Goal: Find specific page/section: Find specific page/section

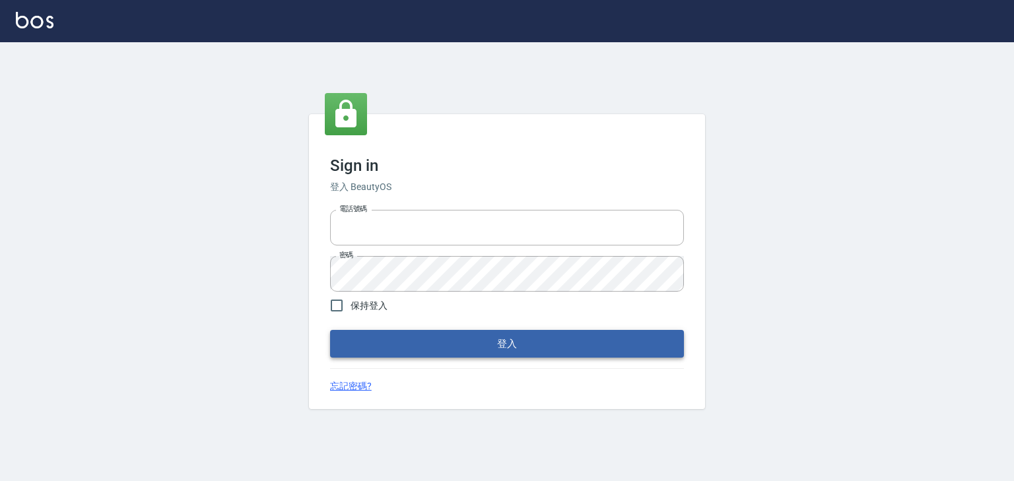
type input "0952331713"
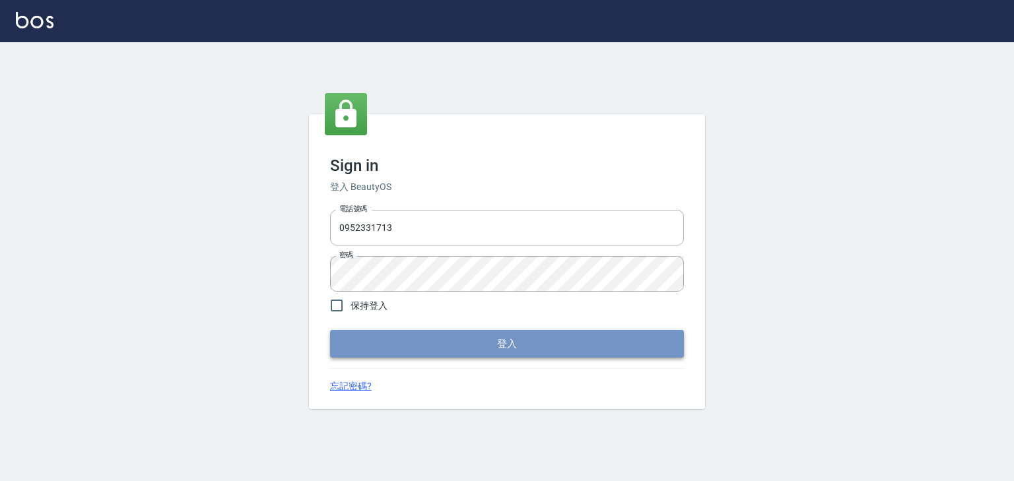
click at [467, 335] on button "登入" at bounding box center [507, 344] width 354 height 28
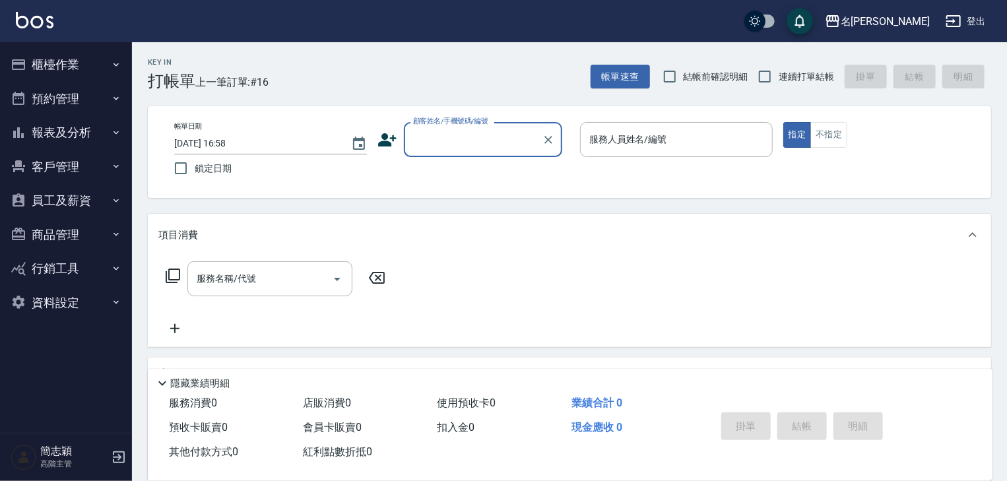
click at [111, 130] on icon "button" at bounding box center [116, 132] width 11 height 11
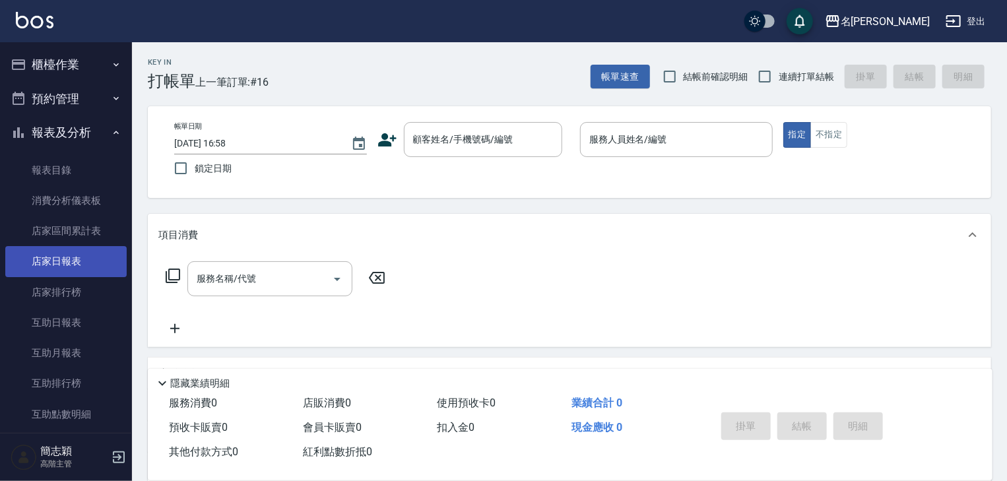
click at [75, 258] on link "店家日報表" at bounding box center [65, 261] width 121 height 30
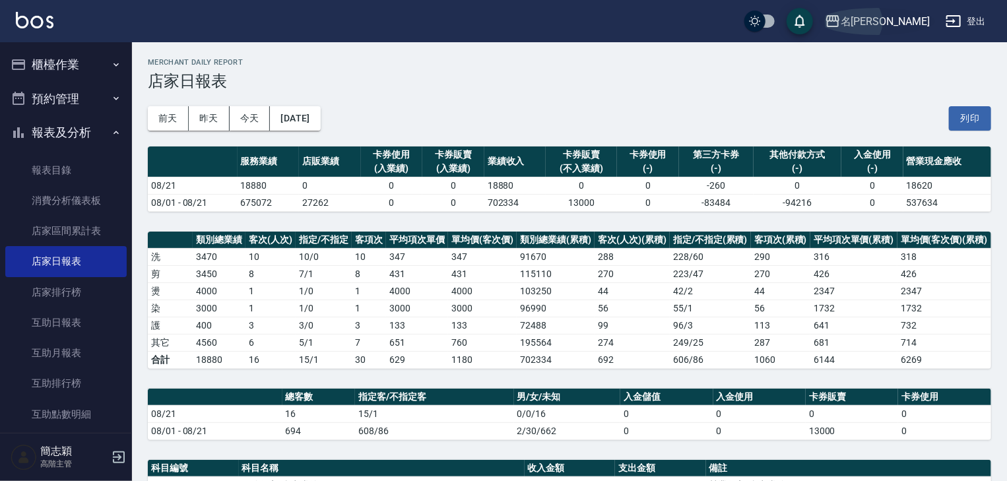
click at [841, 22] on icon "button" at bounding box center [833, 21] width 16 height 16
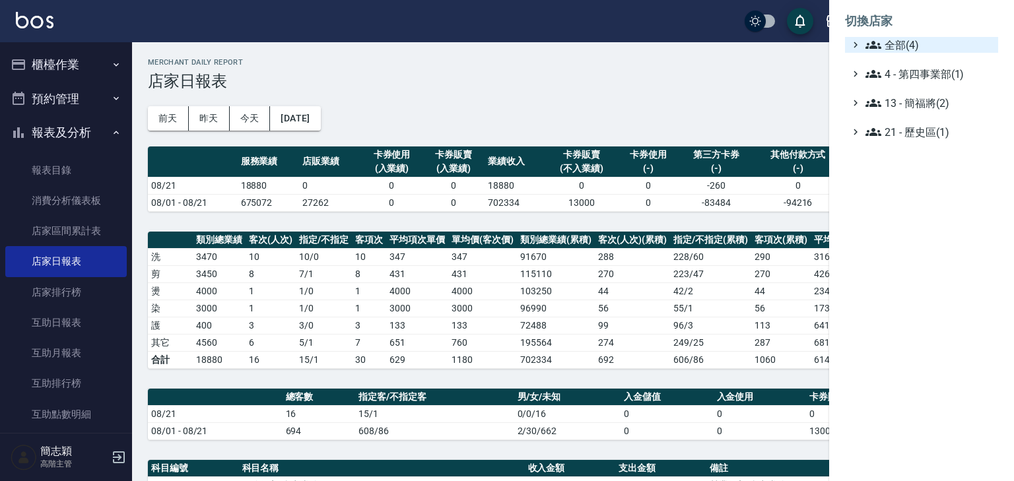
click at [872, 43] on icon at bounding box center [873, 45] width 16 height 8
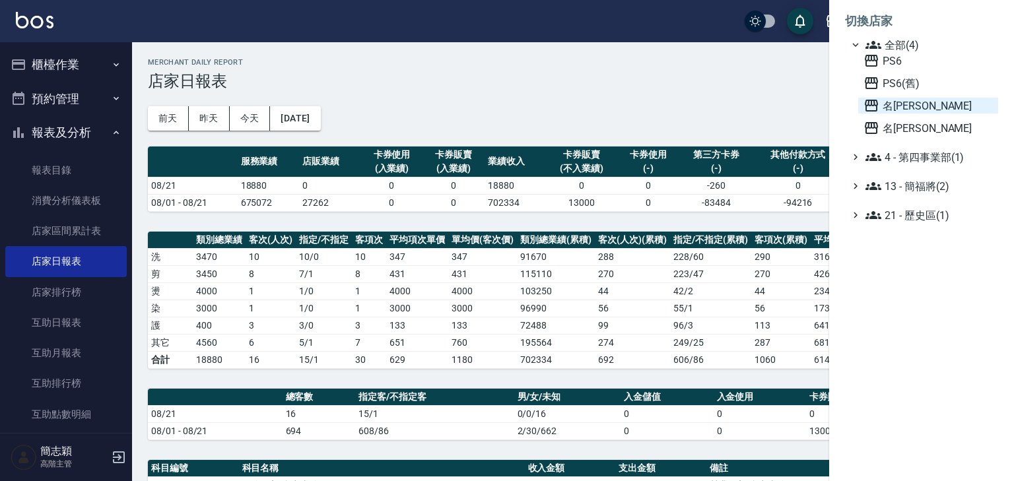
click at [870, 100] on icon at bounding box center [870, 106] width 13 height 12
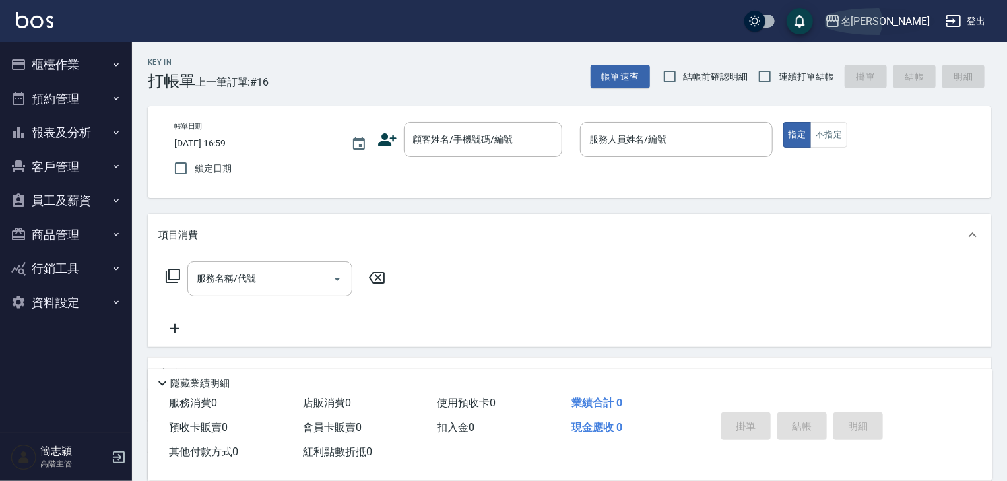
click at [839, 17] on icon "button" at bounding box center [832, 21] width 13 height 12
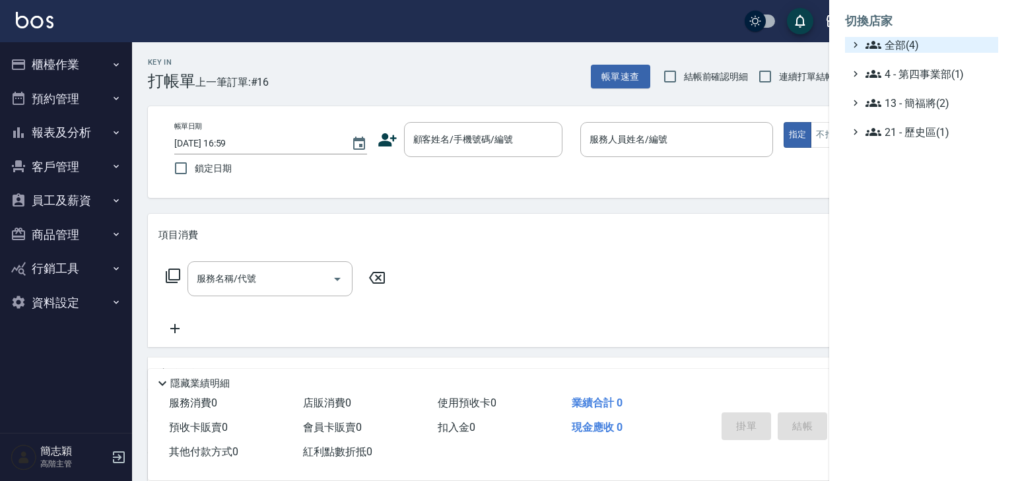
click at [871, 45] on icon at bounding box center [873, 45] width 16 height 16
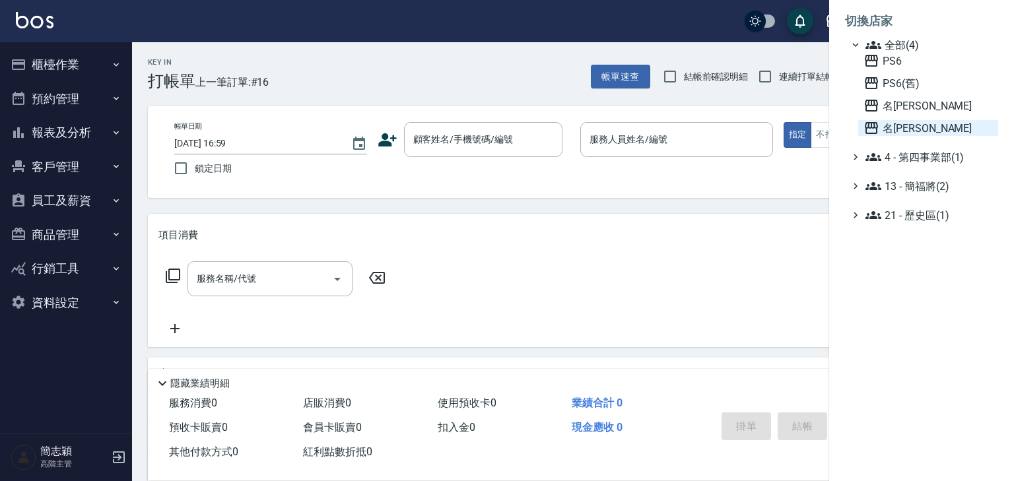
click at [869, 127] on icon at bounding box center [871, 128] width 16 height 16
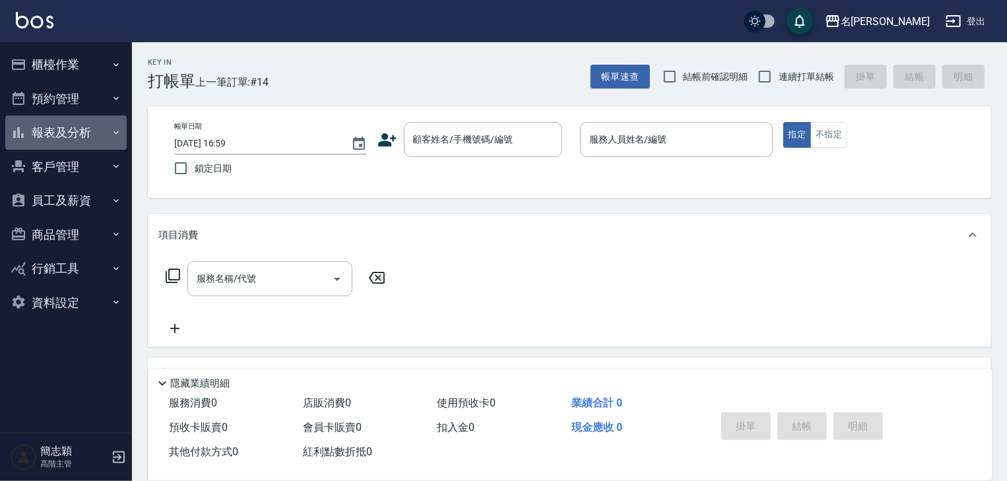
click at [117, 132] on icon "button" at bounding box center [116, 132] width 5 height 3
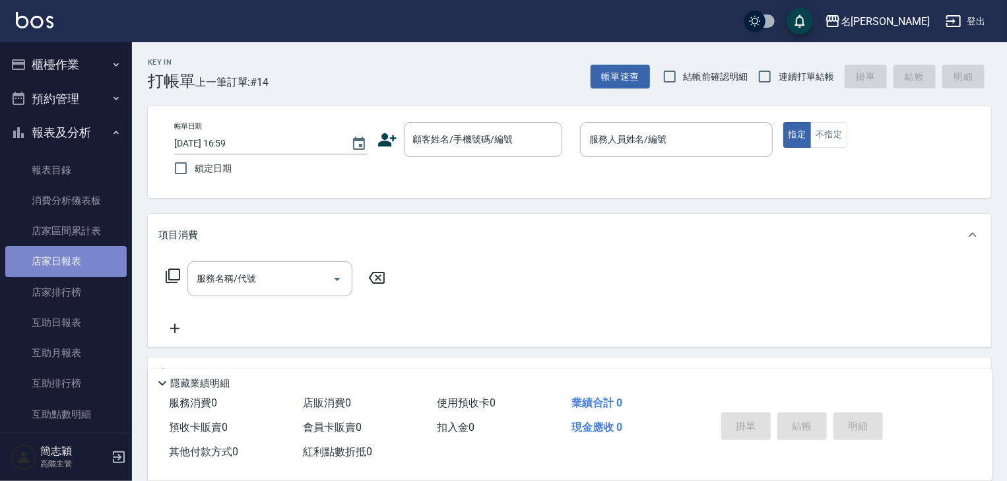
click at [69, 261] on link "店家日報表" at bounding box center [65, 261] width 121 height 30
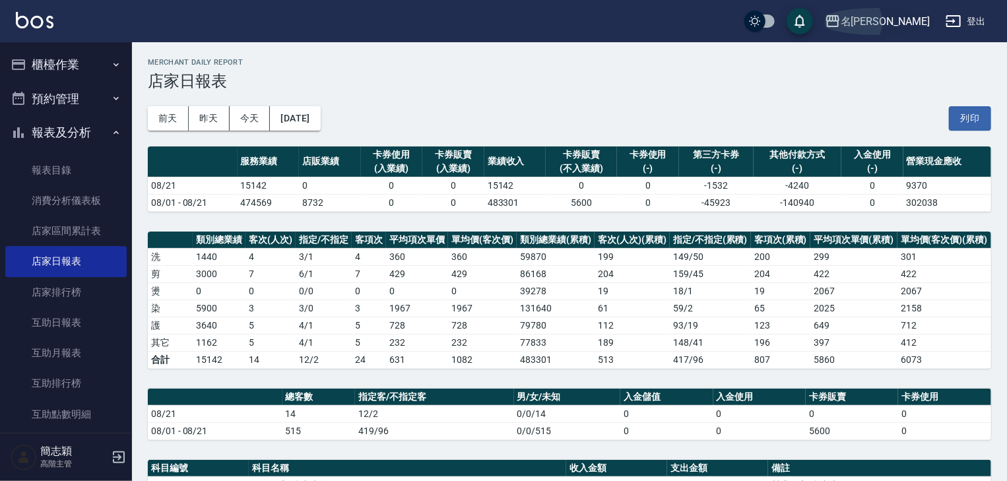
click at [839, 21] on icon "button" at bounding box center [832, 21] width 13 height 12
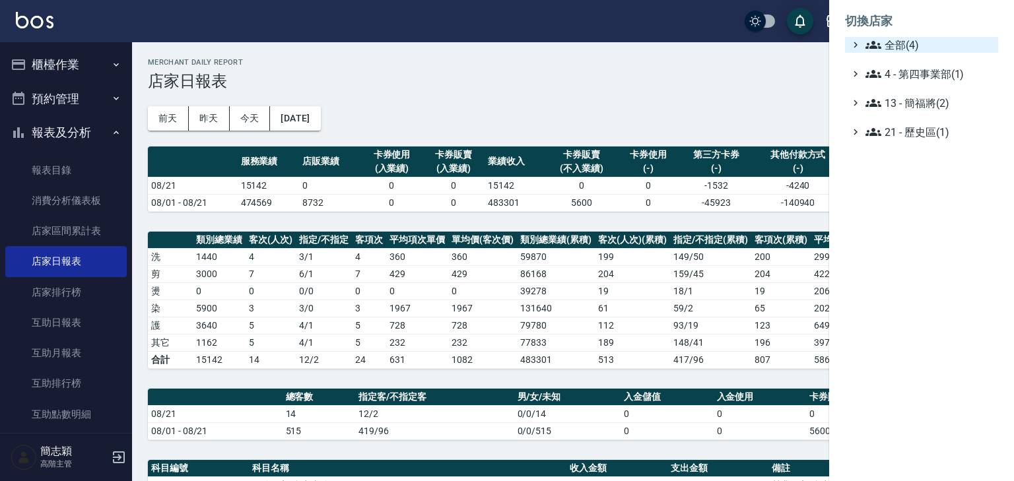
click at [874, 40] on icon at bounding box center [873, 45] width 16 height 16
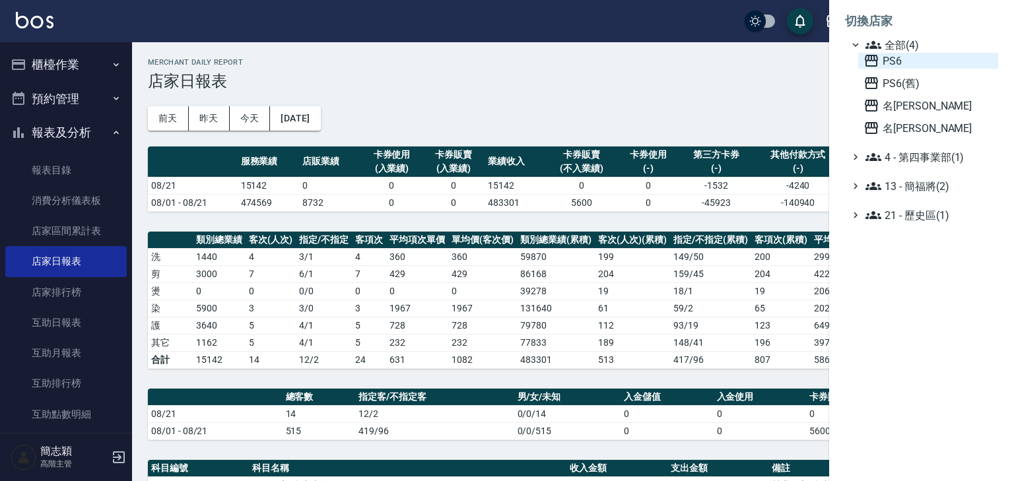
click at [870, 58] on icon at bounding box center [870, 61] width 13 height 12
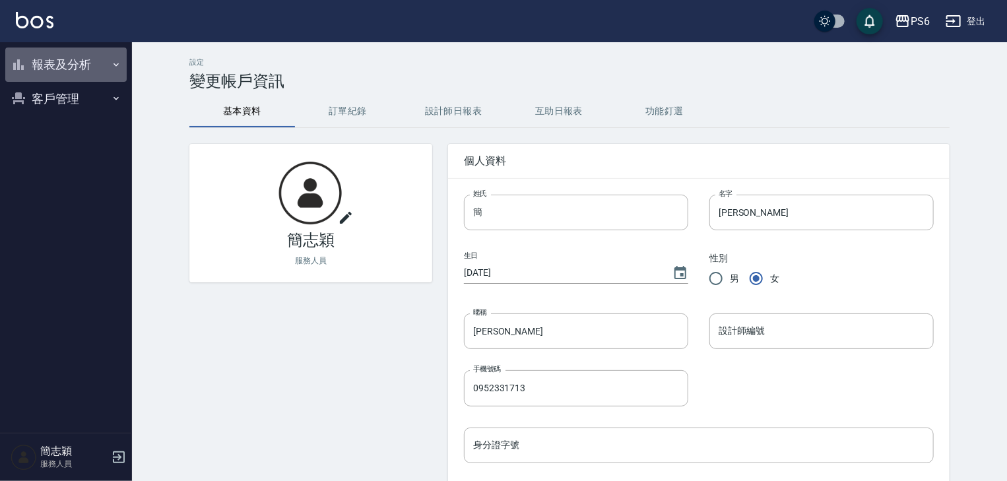
click at [114, 63] on icon "button" at bounding box center [116, 64] width 5 height 3
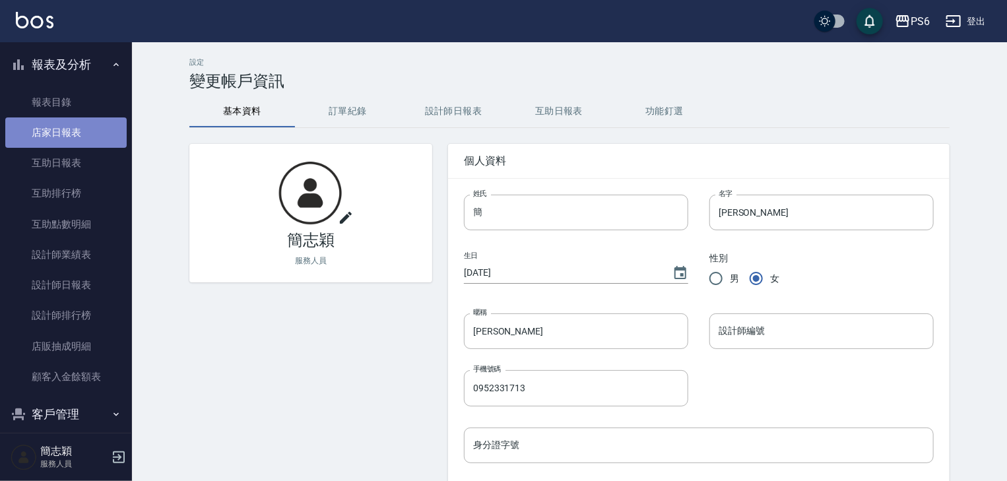
drag, startPoint x: 79, startPoint y: 132, endPoint x: 89, endPoint y: 131, distance: 10.6
click at [79, 132] on link "店家日報表" at bounding box center [65, 132] width 121 height 30
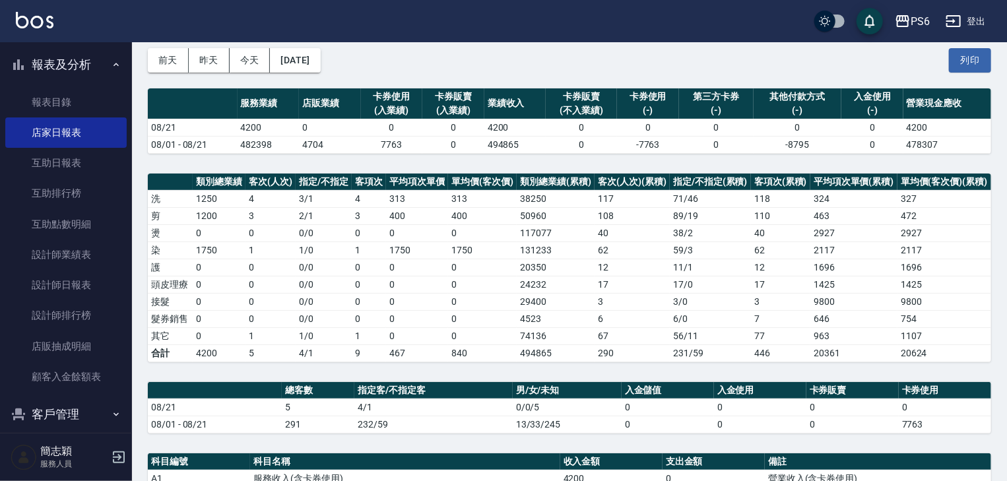
scroll to position [53, 0]
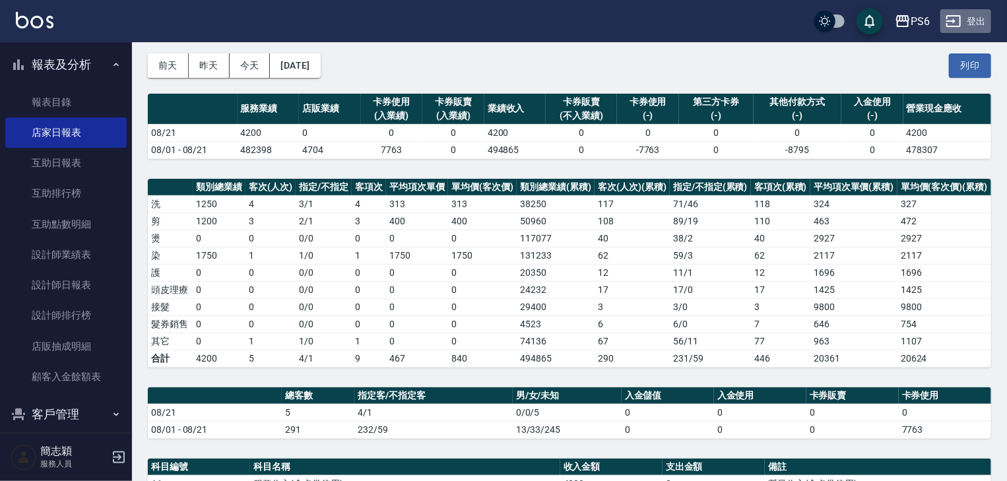
click at [970, 21] on button "登出" at bounding box center [965, 21] width 51 height 24
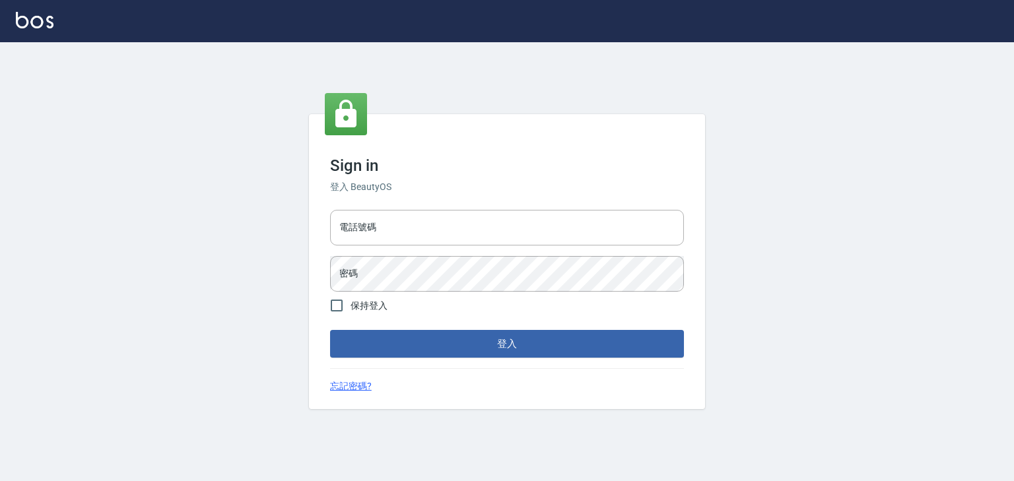
type input "0952331713"
